Goal: Find specific page/section: Find specific page/section

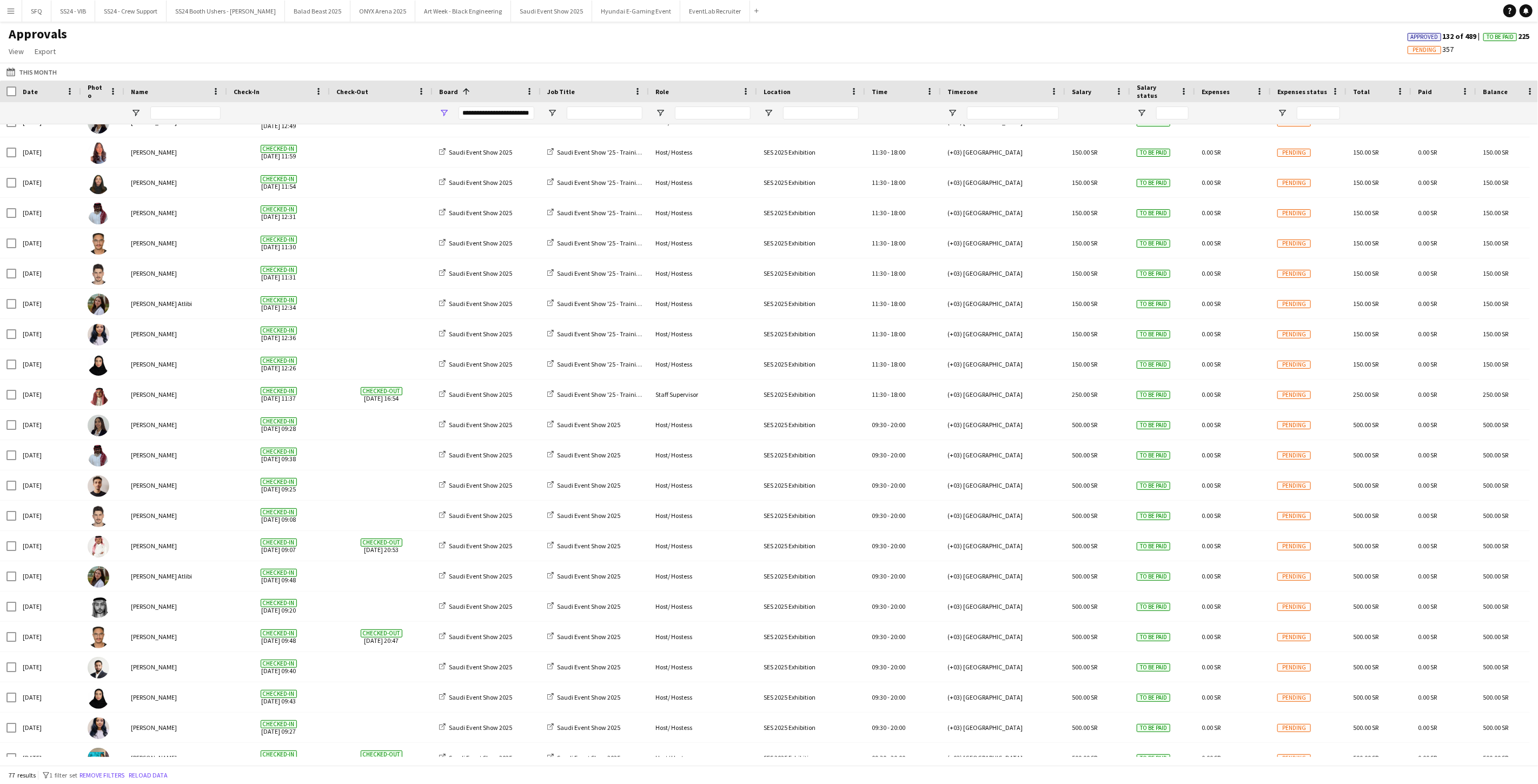
scroll to position [320, 0]
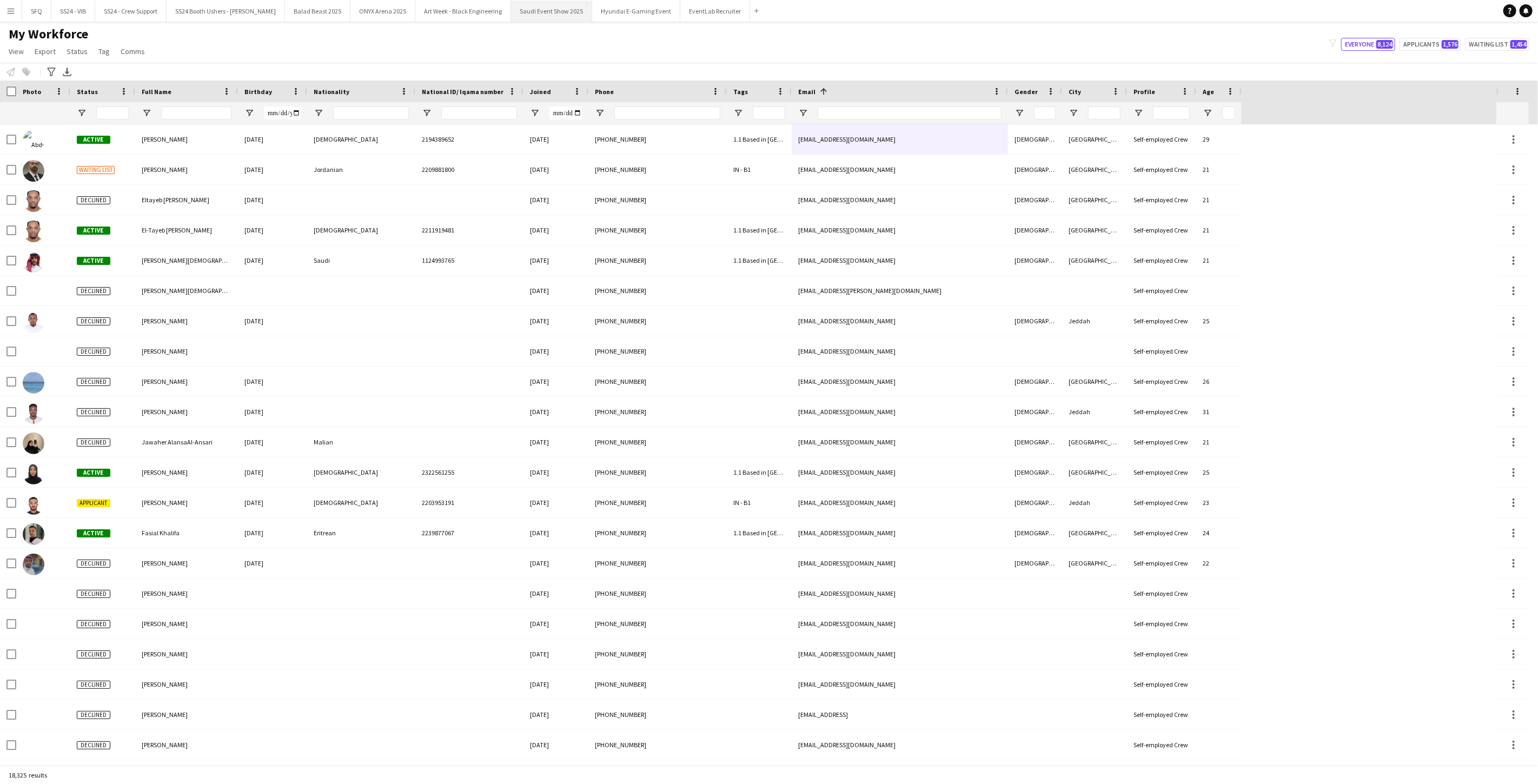
click at [511, 14] on button "Saudi Event Show 2025 Close" at bounding box center [551, 11] width 81 height 21
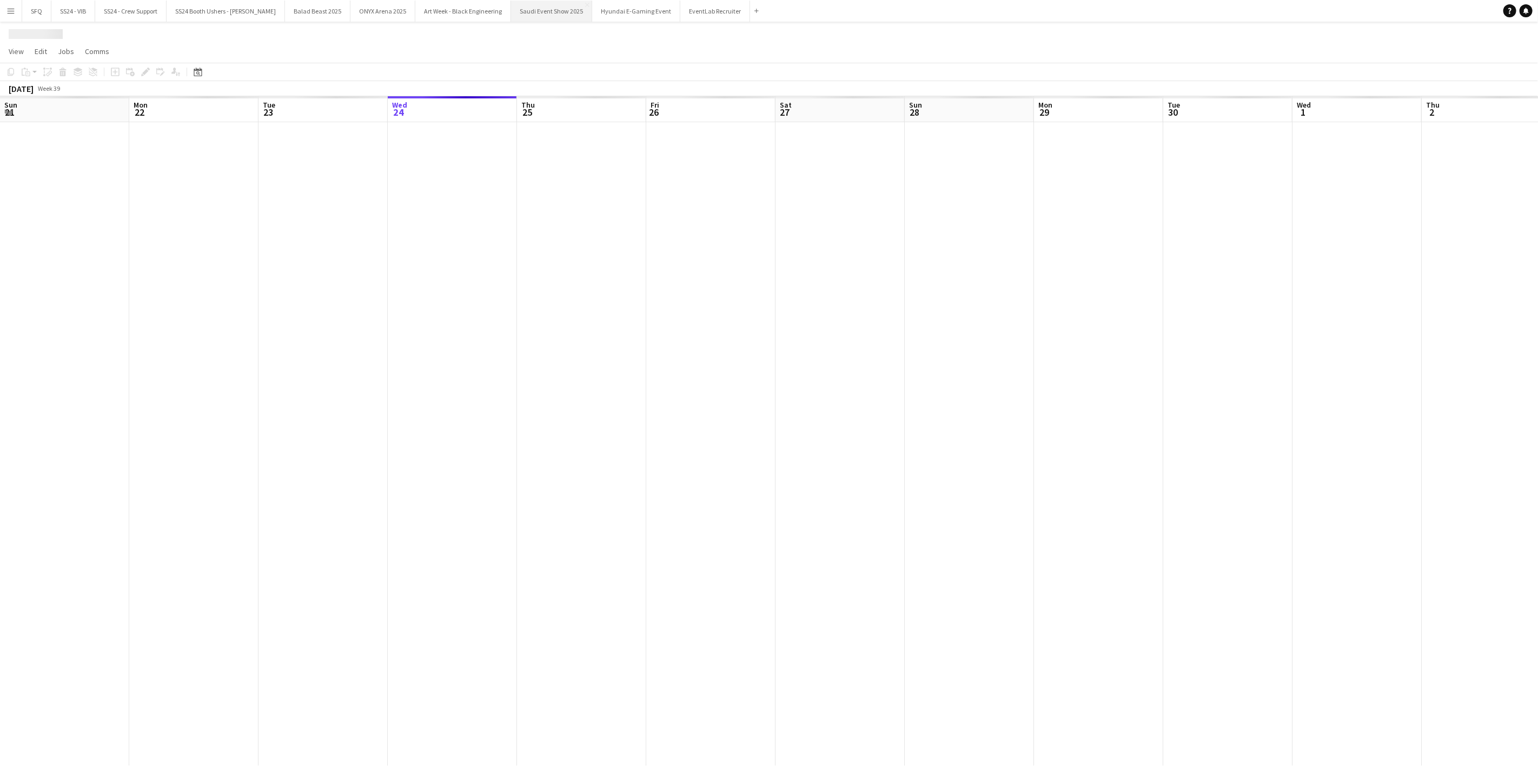
scroll to position [0, 258]
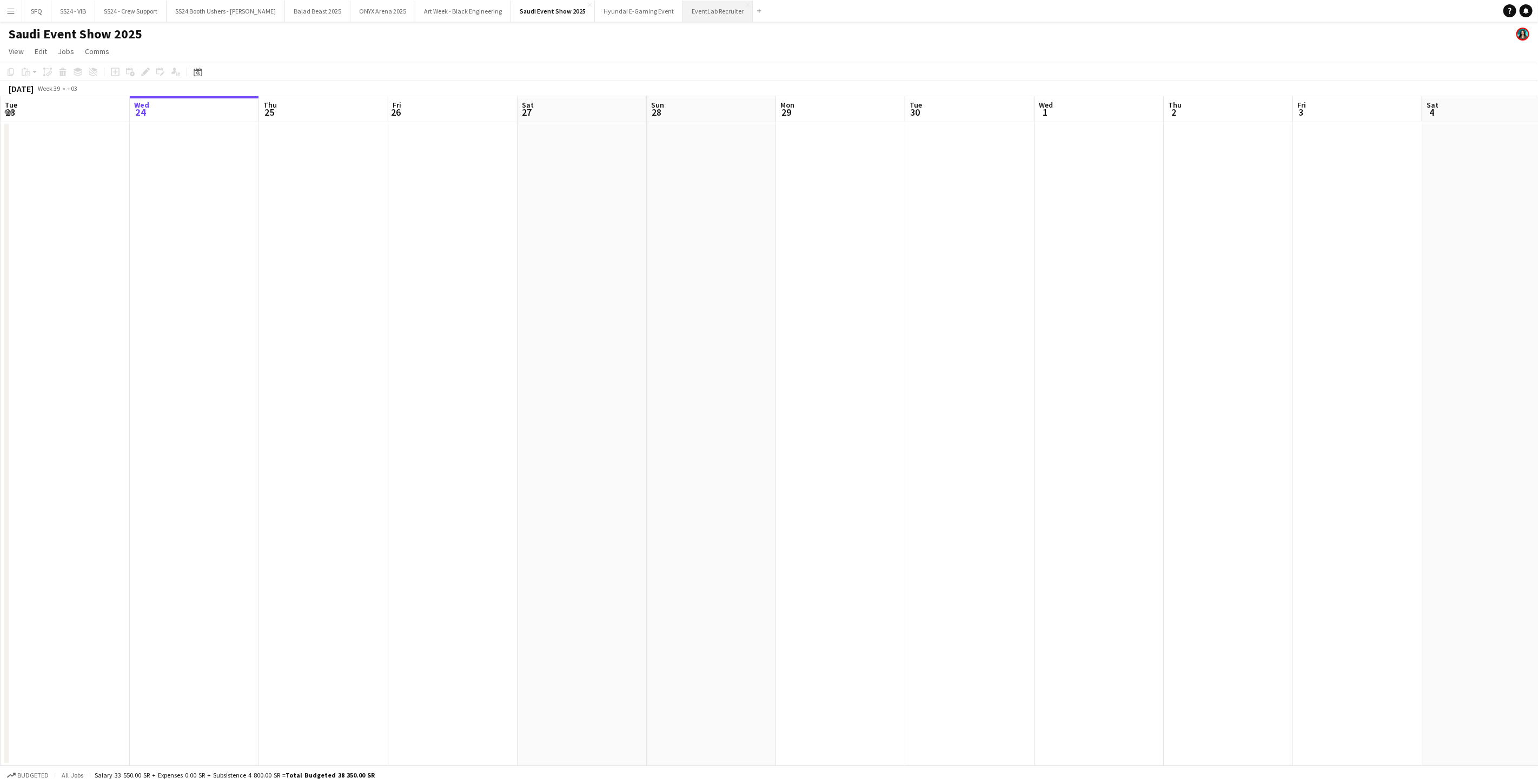
click at [688, 5] on button "EventLab Recruiter Close" at bounding box center [718, 11] width 70 height 21
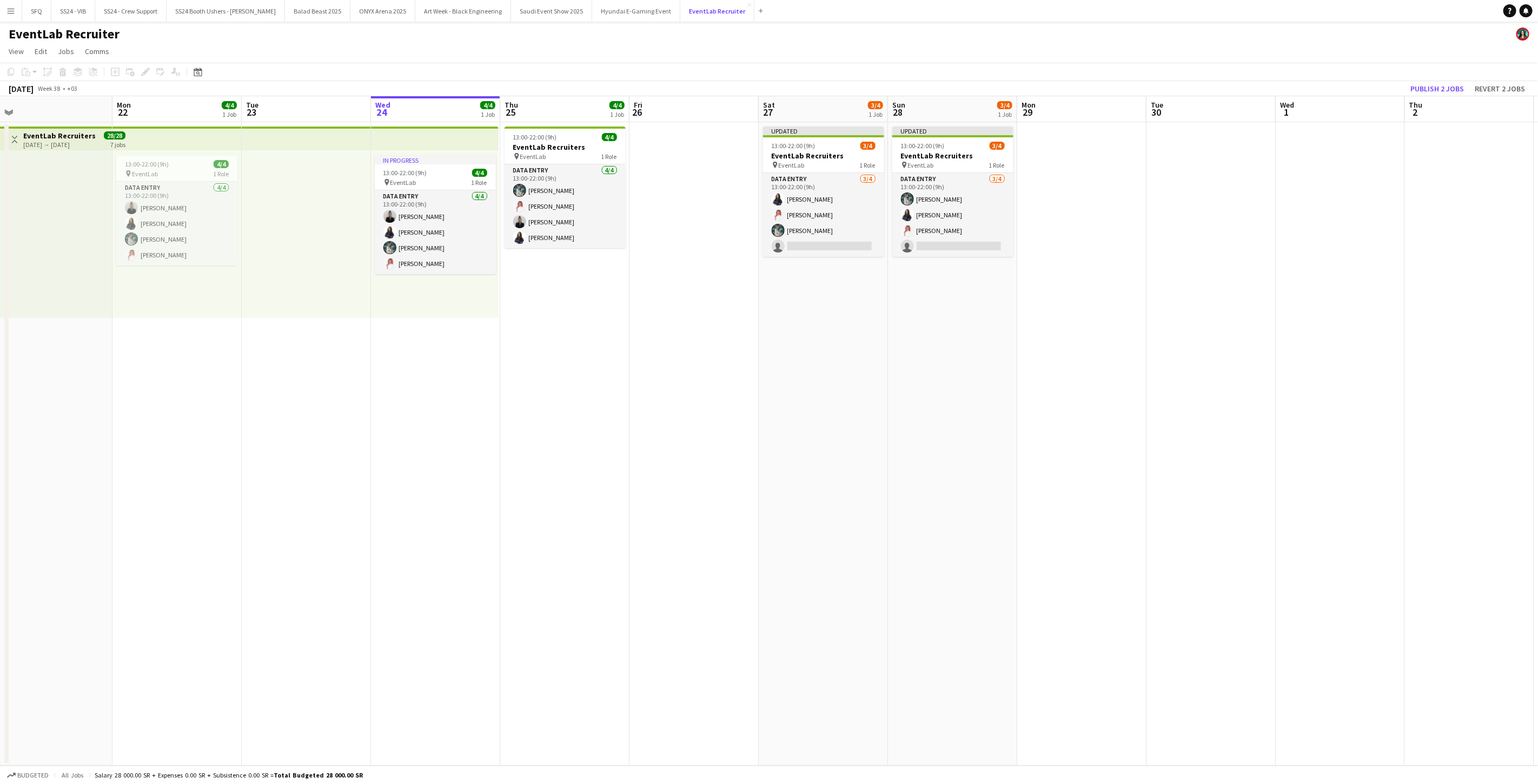
scroll to position [0, 405]
